Goal: Transaction & Acquisition: Purchase product/service

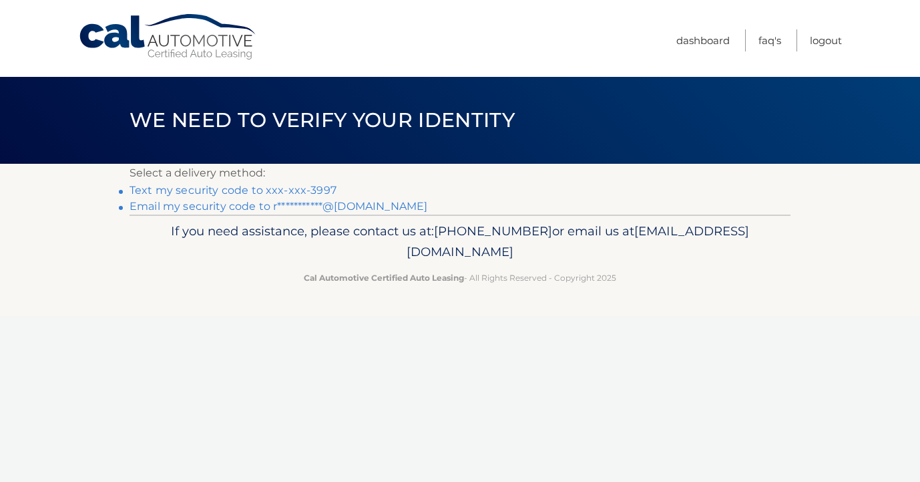
click at [239, 190] on link "Text my security code to xxx-xxx-3997" at bounding box center [233, 190] width 207 height 13
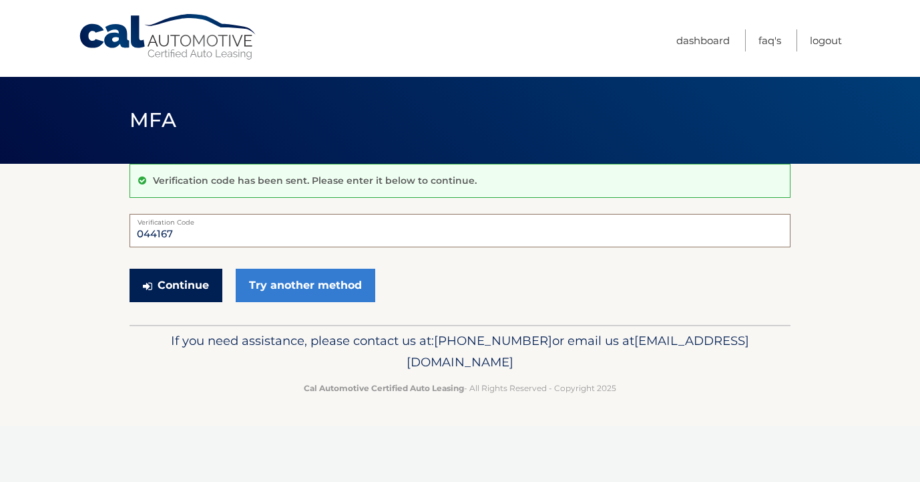
type input "044167"
click at [171, 277] on button "Continue" at bounding box center [176, 285] width 93 height 33
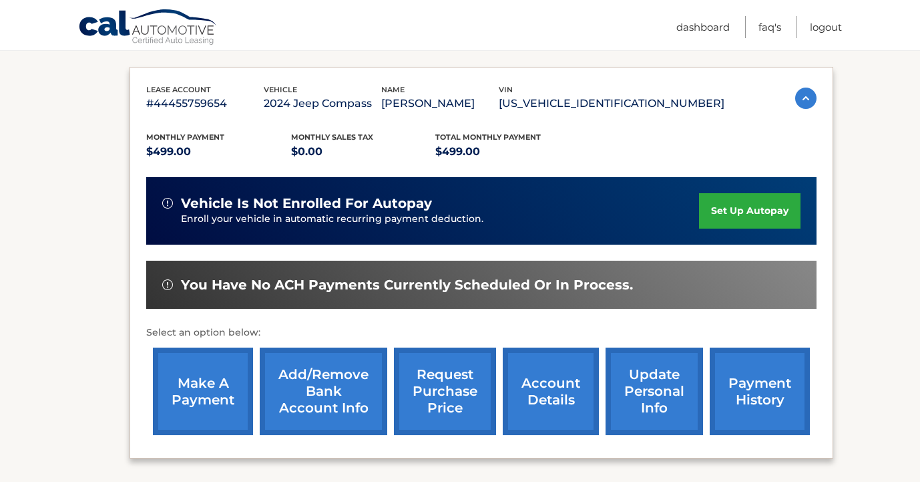
scroll to position [210, 0]
click at [205, 389] on link "make a payment" at bounding box center [203, 390] width 100 height 87
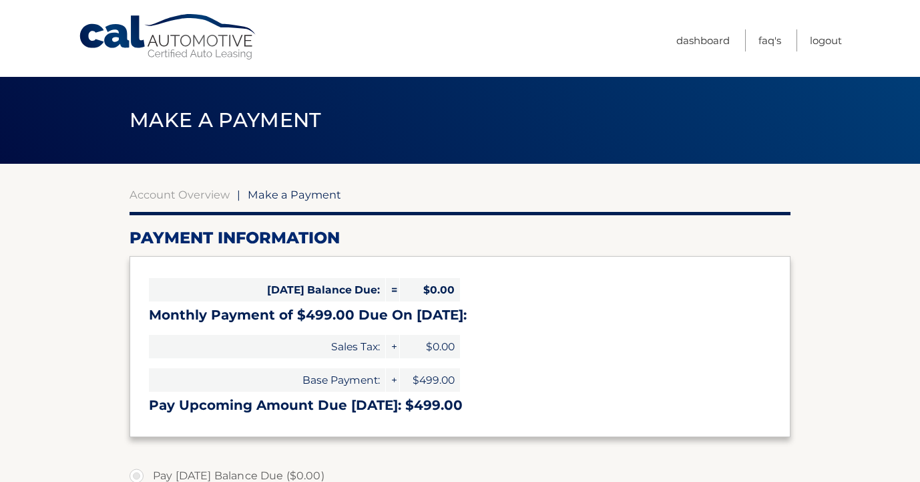
select select "MTI5YjA4NTUtYjlmYi00ODNlLTkzYmEtZWNlN2Q0MjNjYmI3"
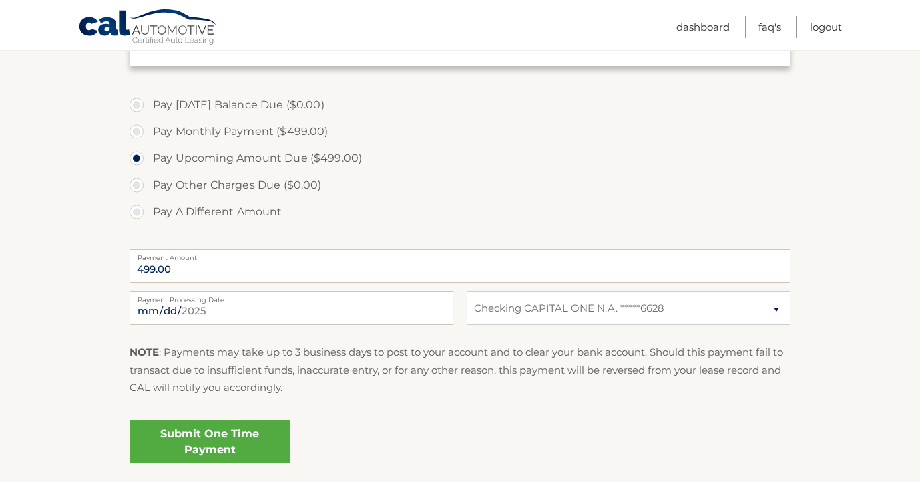
scroll to position [375, 0]
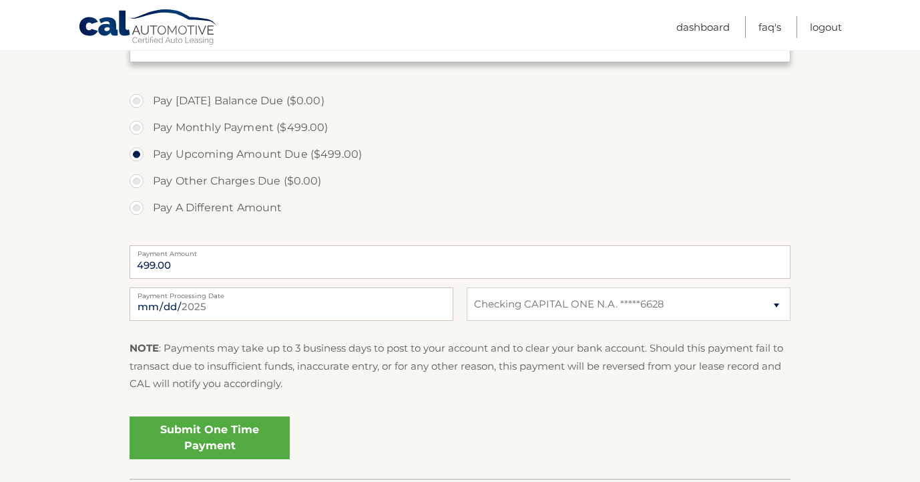
click at [213, 425] on link "Submit One Time Payment" at bounding box center [210, 437] width 160 height 43
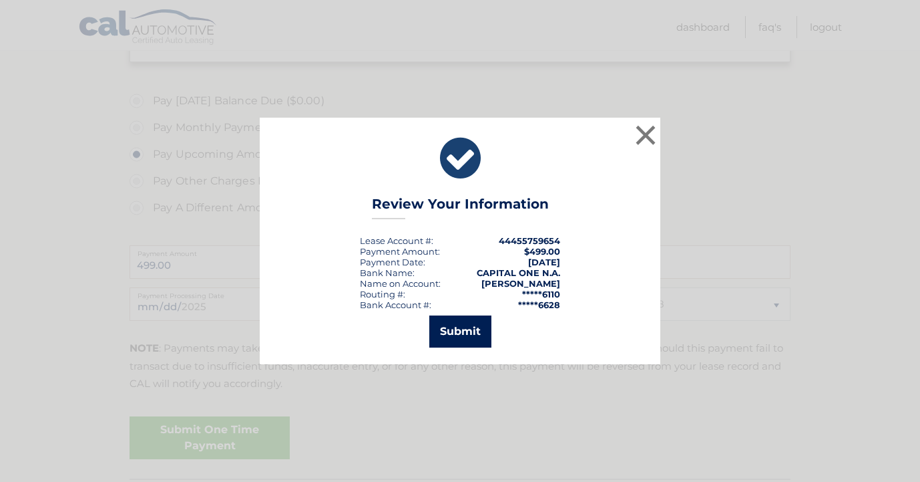
click at [445, 337] on button "Submit" at bounding box center [460, 331] width 62 height 32
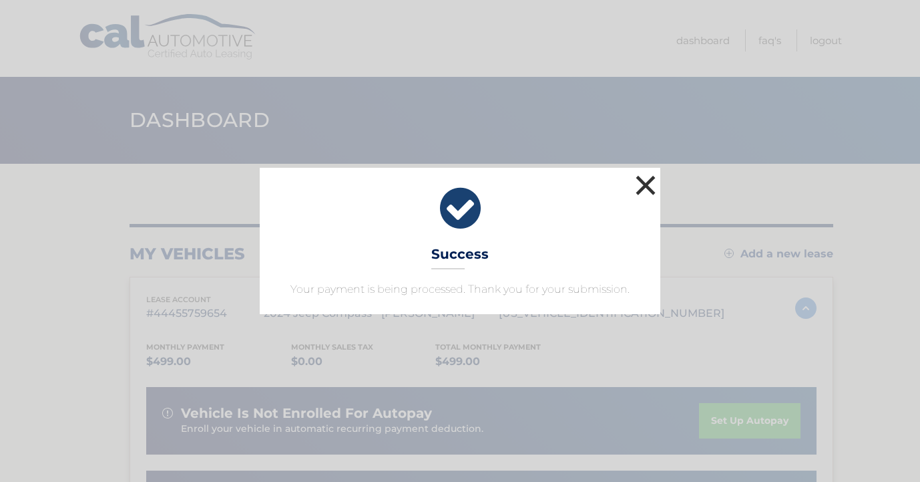
click at [649, 184] on button "×" at bounding box center [646, 185] width 27 height 27
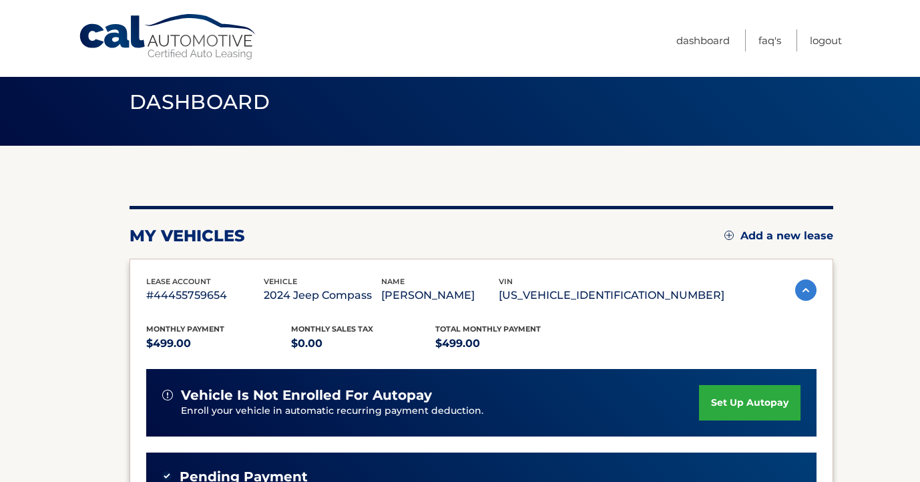
scroll to position [19, 0]
